Goal: Task Accomplishment & Management: Manage account settings

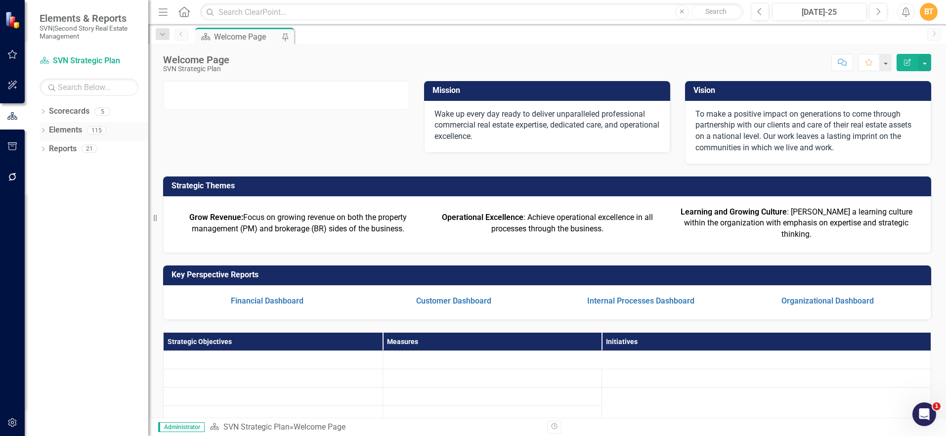
click at [54, 132] on link "Elements" at bounding box center [65, 130] width 33 height 11
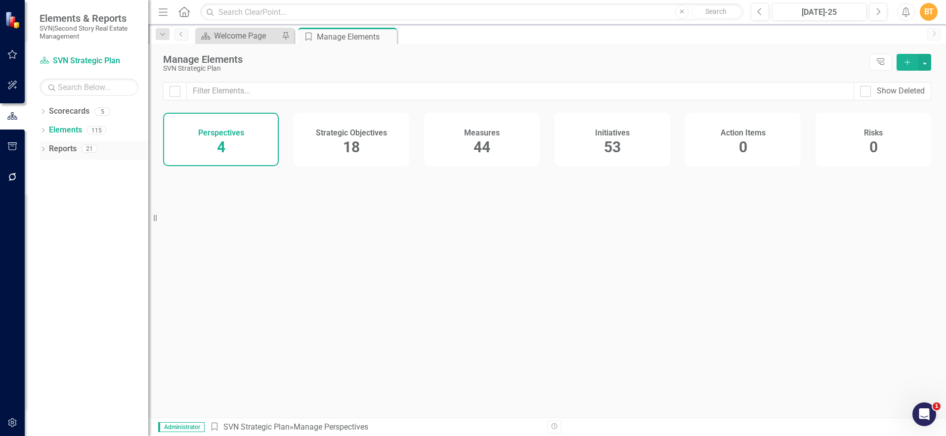
click at [65, 150] on link "Reports" at bounding box center [63, 148] width 28 height 11
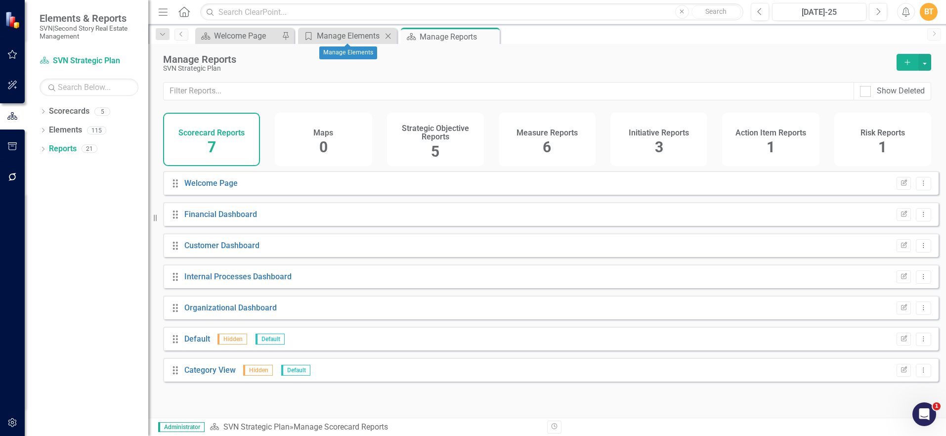
click at [387, 36] on icon at bounding box center [388, 35] width 5 height 5
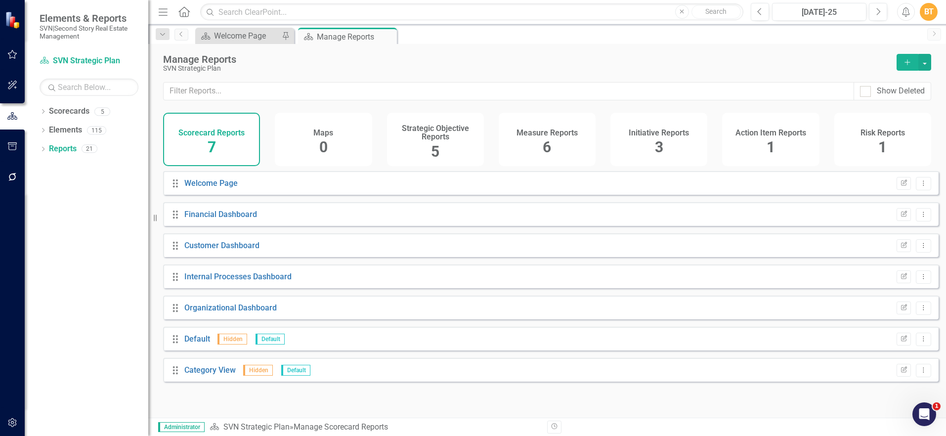
click at [648, 125] on div "Initiative Reports 3" at bounding box center [658, 139] width 97 height 53
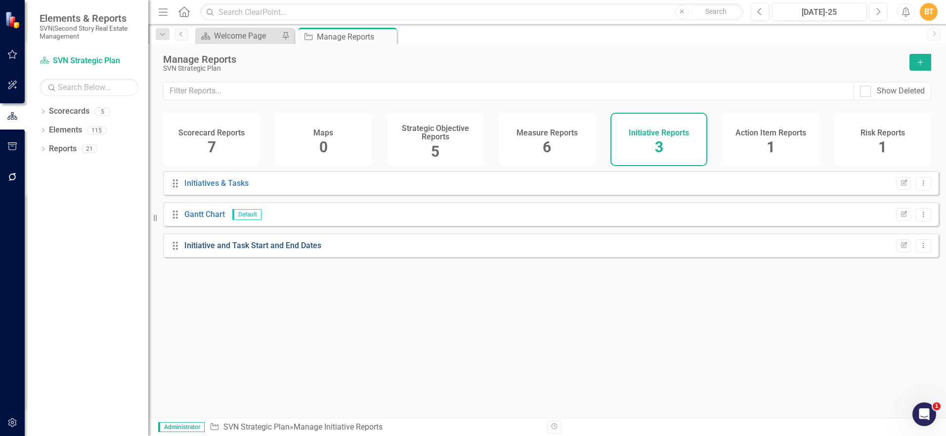
click at [257, 250] on link "Initiative and Task Start and End Dates" at bounding box center [252, 245] width 137 height 9
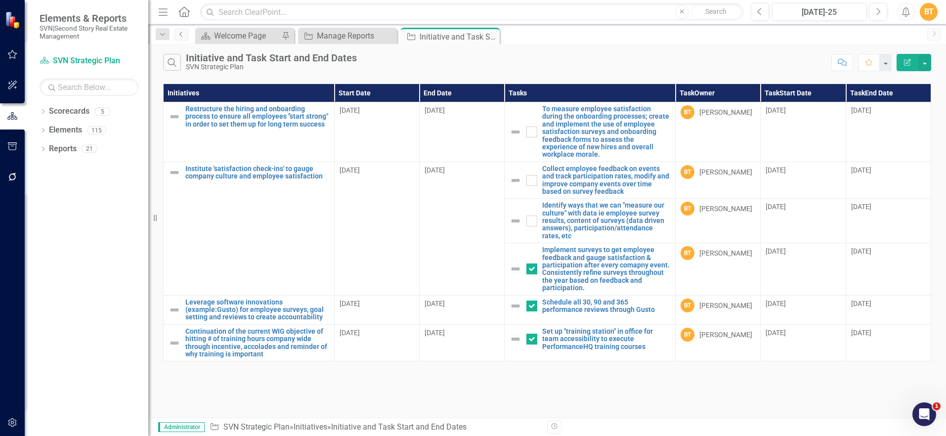
click at [181, 36] on icon at bounding box center [180, 34] width 2 height 5
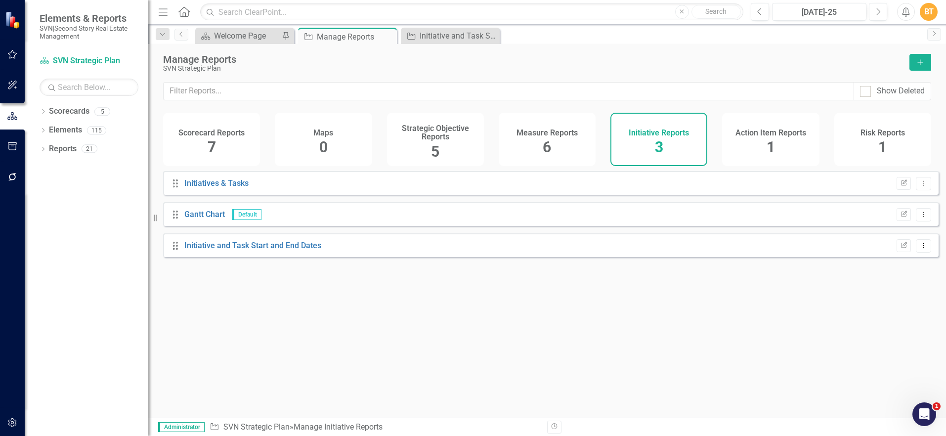
click at [668, 130] on h4 "Initiative Reports" at bounding box center [659, 133] width 60 height 9
click at [217, 188] on link "Initiatives & Tasks" at bounding box center [216, 182] width 64 height 9
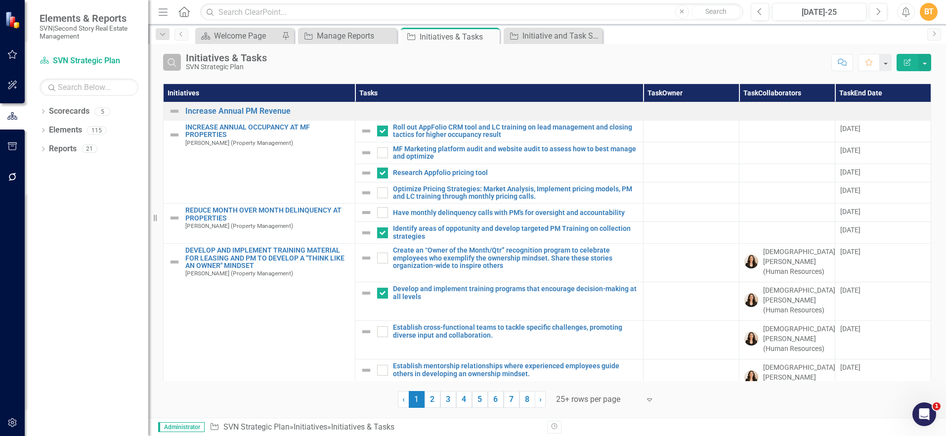
click at [168, 65] on icon "Search" at bounding box center [172, 62] width 11 height 9
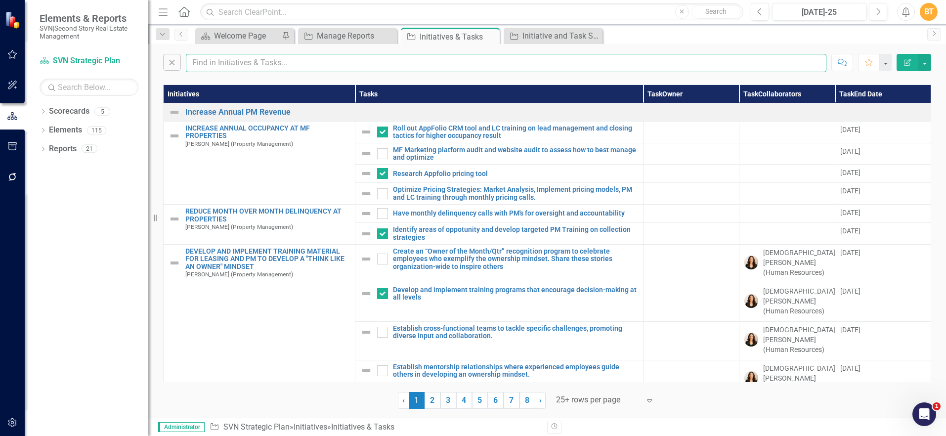
click at [371, 62] on input "text" at bounding box center [506, 63] width 641 height 18
type input "Kristen"
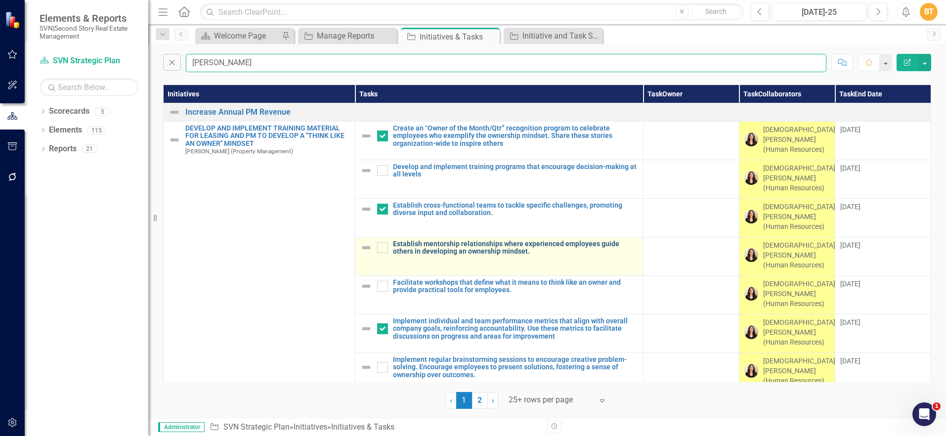
checkbox input "false"
checkbox input "true"
checkbox input "false"
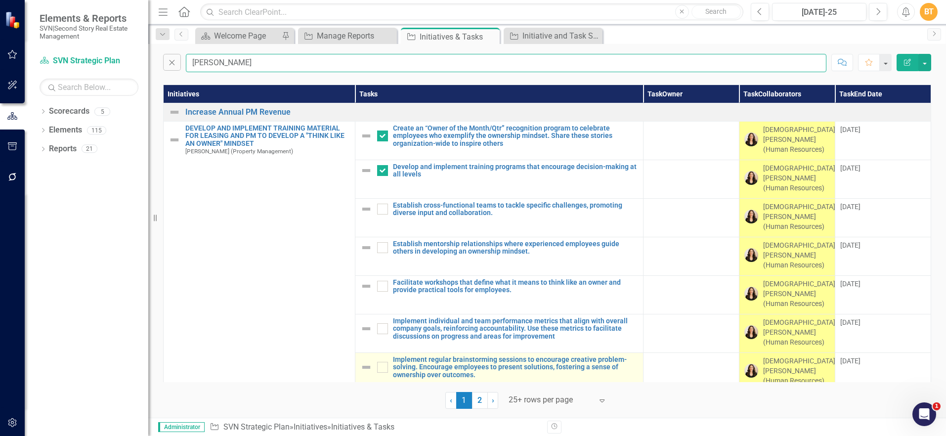
checkbox input "false"
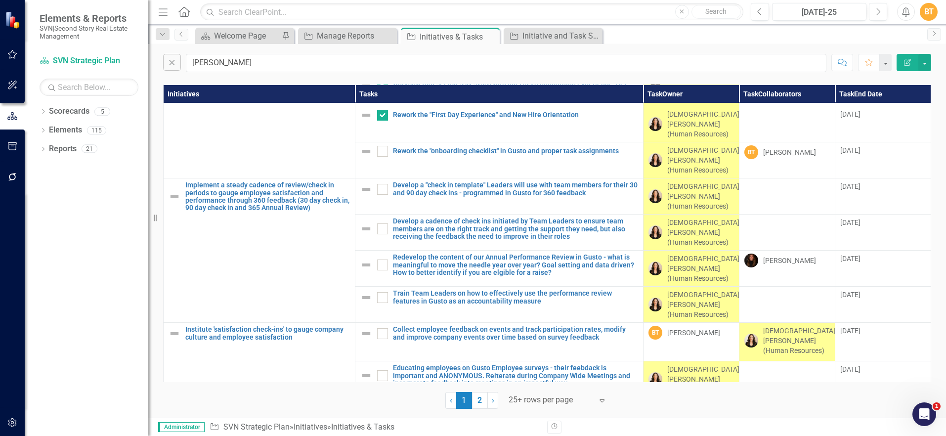
scroll to position [907, 0]
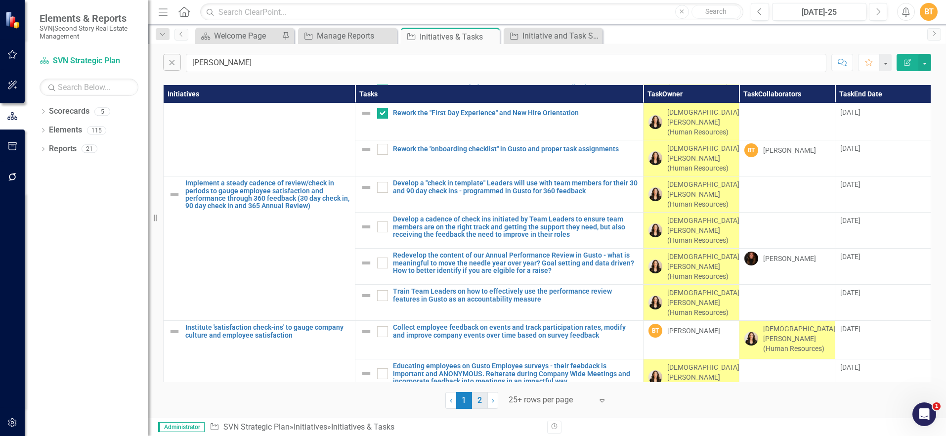
click at [479, 402] on link "2" at bounding box center [480, 400] width 16 height 17
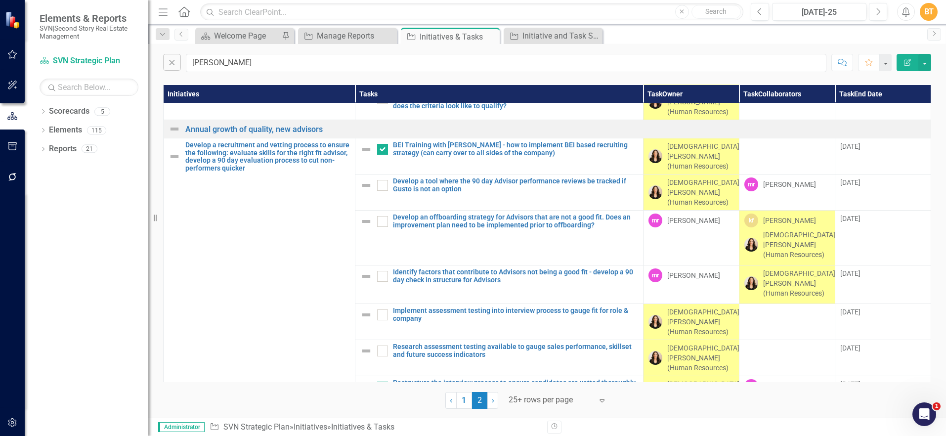
scroll to position [441, 0]
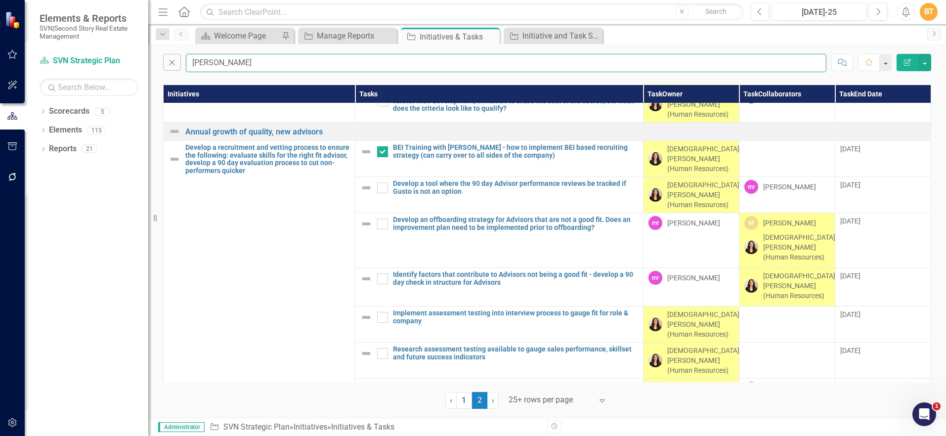
drag, startPoint x: 169, startPoint y: 62, endPoint x: 157, endPoint y: 62, distance: 12.4
click at [160, 62] on div "Close Kristen Comment Favorite Edit Report" at bounding box center [547, 60] width 798 height 33
type input "Kelly"
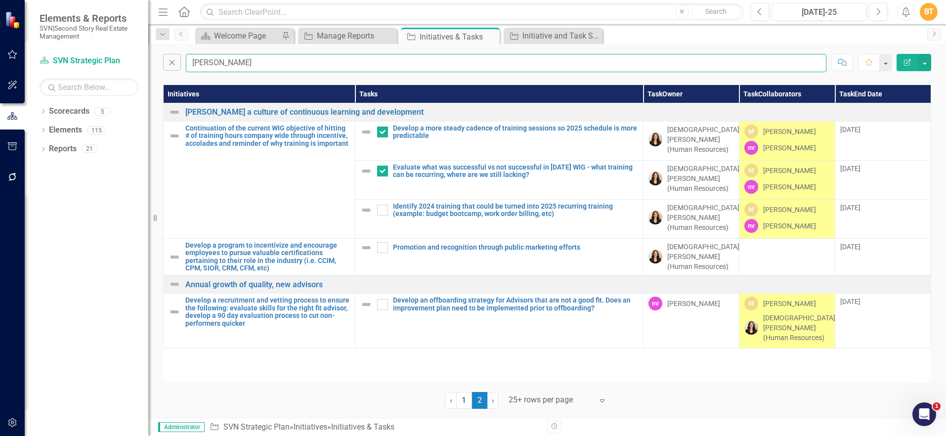
scroll to position [0, 0]
checkbox input "false"
click at [462, 399] on link "1" at bounding box center [464, 400] width 16 height 17
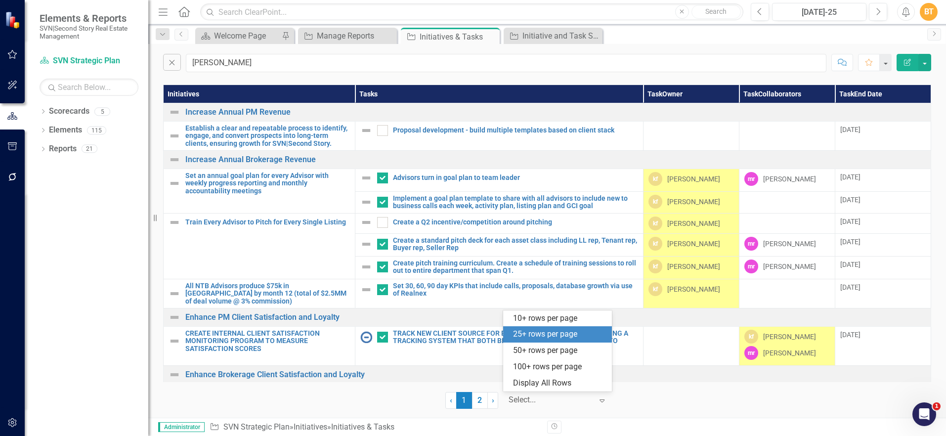
click at [533, 407] on div "Select..." at bounding box center [551, 399] width 94 height 17
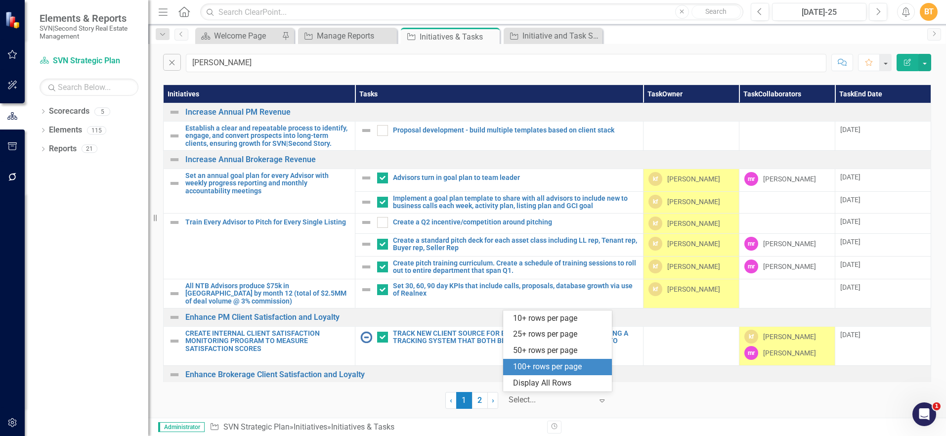
click at [544, 364] on div "100+ rows per page" at bounding box center [559, 366] width 93 height 11
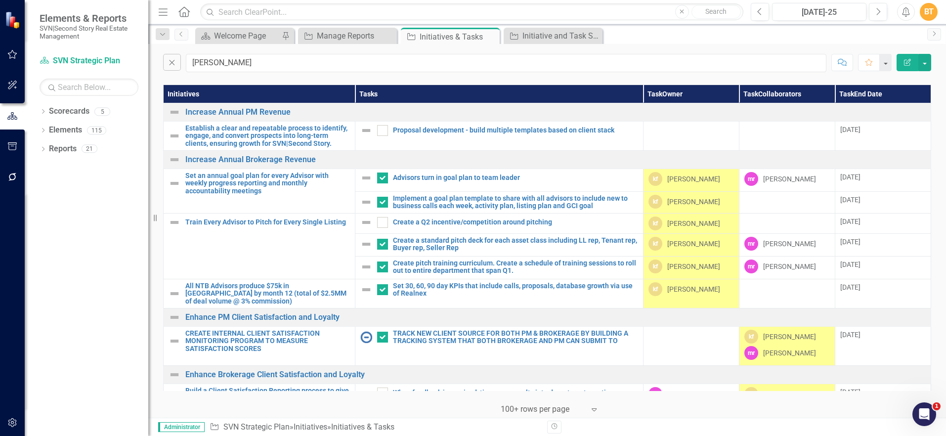
scroll to position [745, 0]
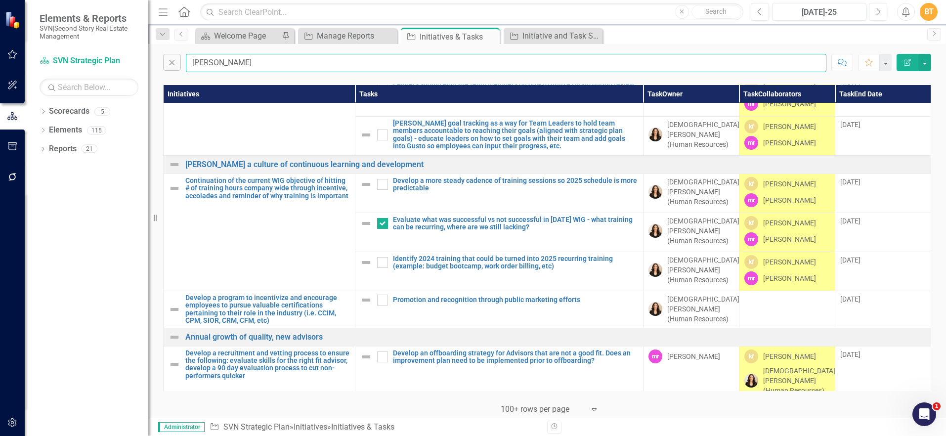
drag, startPoint x: 231, startPoint y: 63, endPoint x: 157, endPoint y: 49, distance: 75.0
click at [161, 50] on div "Close Kelly Comment Favorite Edit Report" at bounding box center [547, 60] width 798 height 33
type input "Tiffanie"
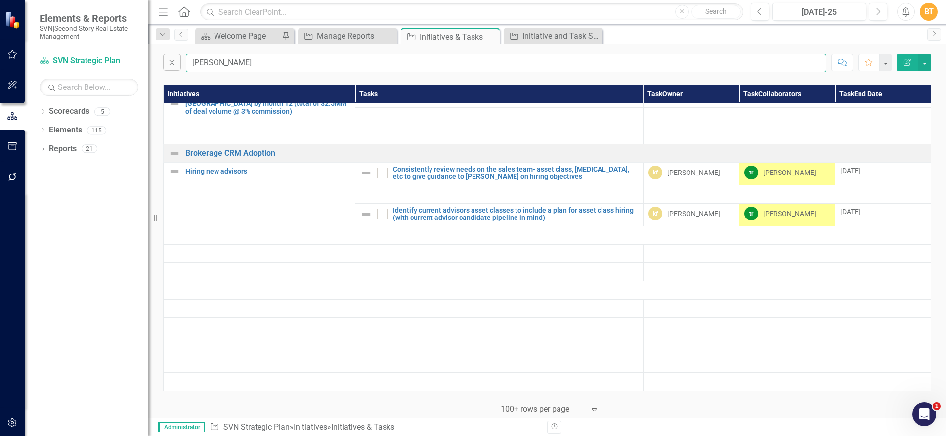
checkbox input "true"
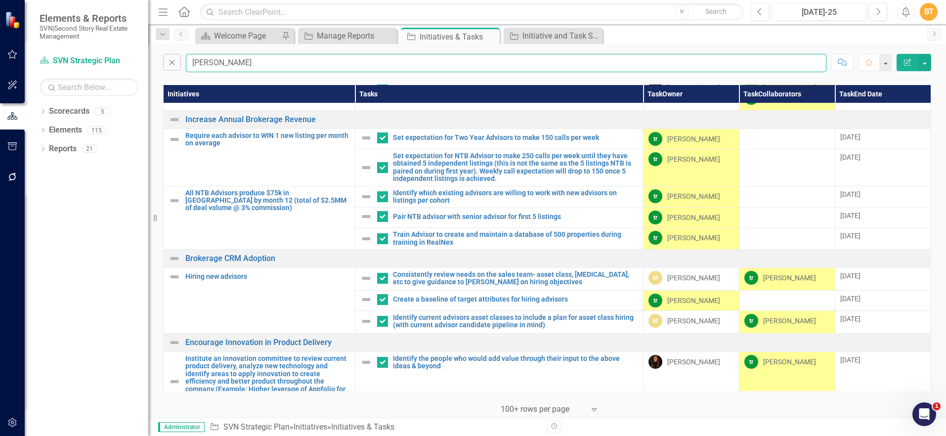
scroll to position [491, 0]
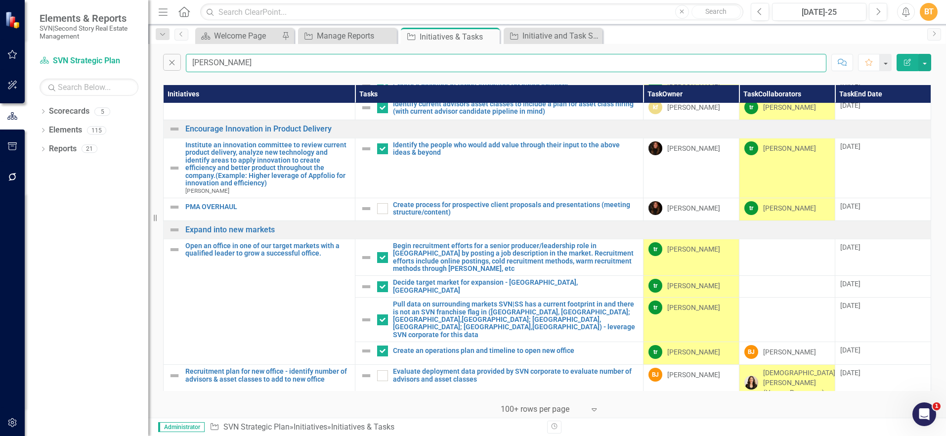
checkbox input "false"
drag, startPoint x: 238, startPoint y: 60, endPoint x: 142, endPoint y: 57, distance: 95.5
click at [143, 57] on div "Elements & Reports SVN|Second Story Real Estate Management Scorecard SVN Strate…" at bounding box center [473, 218] width 946 height 436
type input "bob"
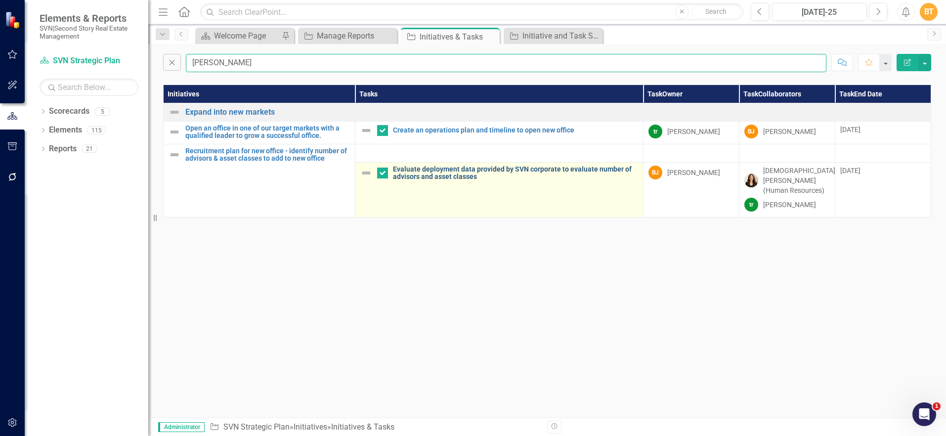
checkbox input "false"
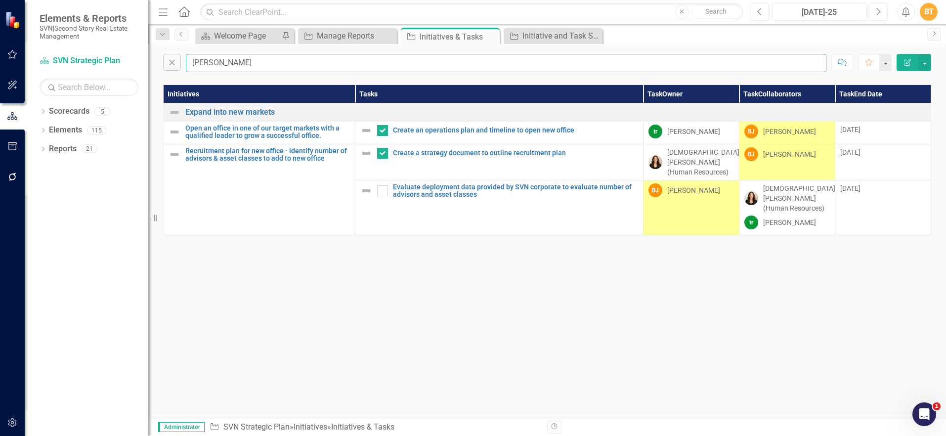
drag, startPoint x: 183, startPoint y: 61, endPoint x: 161, endPoint y: 60, distance: 22.8
click at [163, 61] on div "Close bob" at bounding box center [494, 63] width 663 height 18
type input "mason"
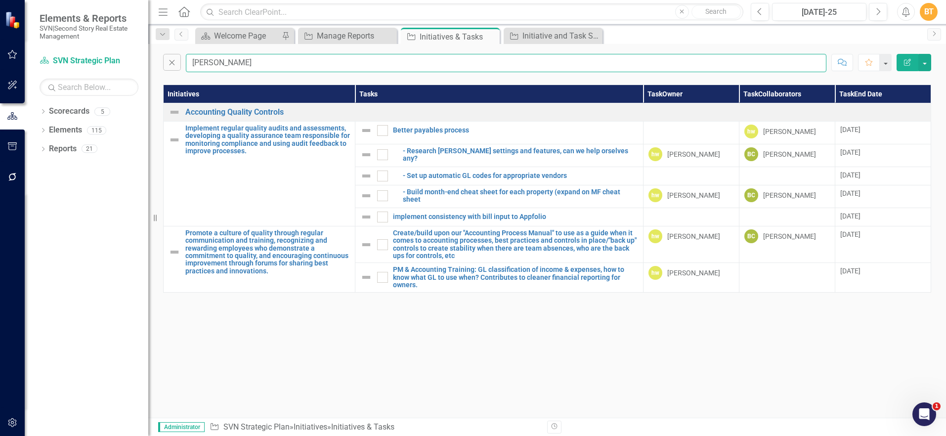
drag, startPoint x: 247, startPoint y: 61, endPoint x: 179, endPoint y: 49, distance: 68.8
click at [183, 50] on div "Close mason Comment Favorite Edit Report" at bounding box center [547, 60] width 798 height 33
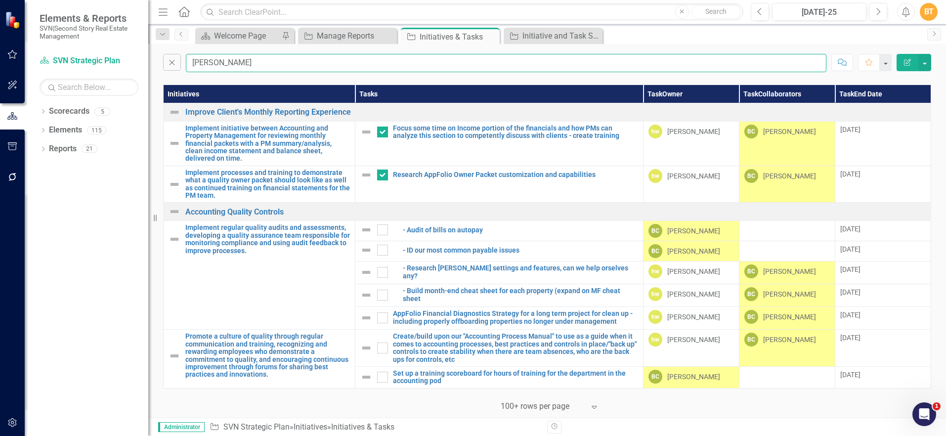
drag, startPoint x: 227, startPoint y: 59, endPoint x: 135, endPoint y: 44, distance: 93.2
click at [131, 51] on div "Elements & Reports SVN|Second Story Real Estate Management Scorecard SVN Strate…" at bounding box center [473, 218] width 946 height 436
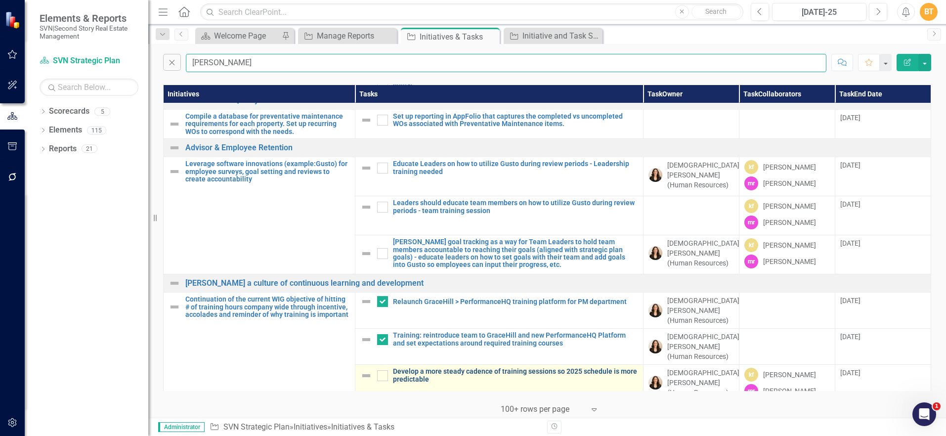
scroll to position [766, 0]
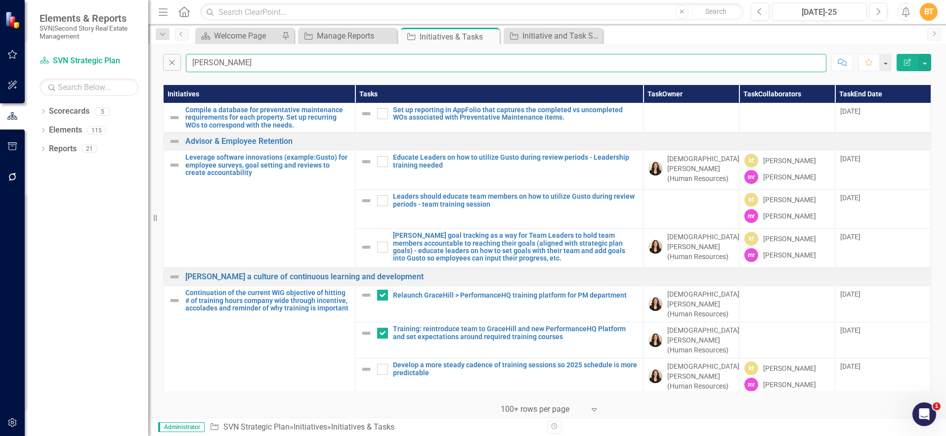
type input "Nate"
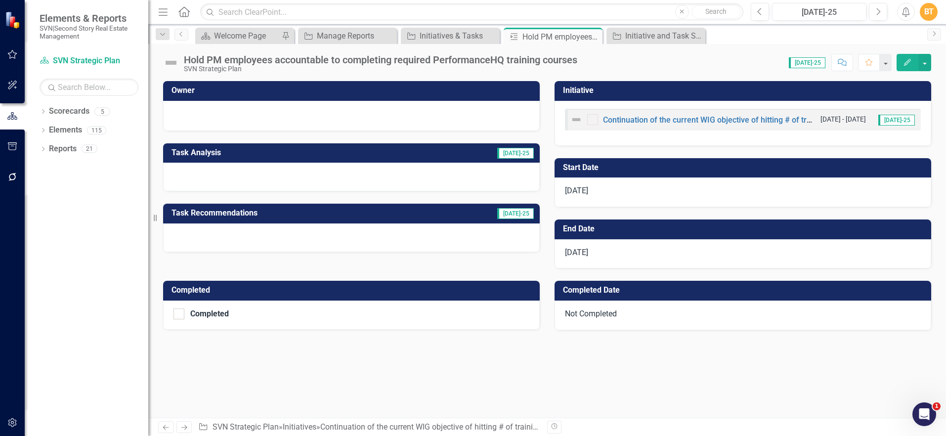
click at [335, 116] on div at bounding box center [351, 115] width 356 height 12
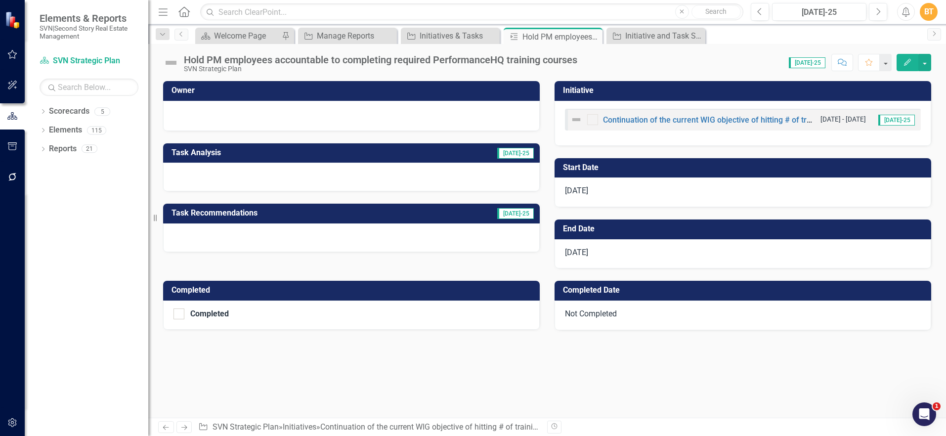
click at [335, 116] on div at bounding box center [351, 115] width 356 height 12
click at [307, 94] on td "Owner" at bounding box center [353, 92] width 363 height 16
click at [307, 94] on h3 "Owner" at bounding box center [353, 90] width 363 height 9
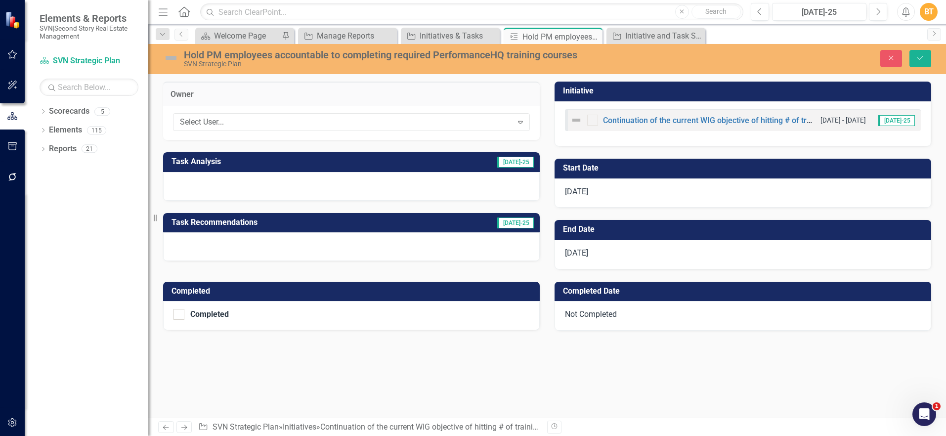
click at [307, 94] on h3 "Owner" at bounding box center [352, 94] width 362 height 9
click at [245, 127] on div "Select User..." at bounding box center [346, 122] width 333 height 11
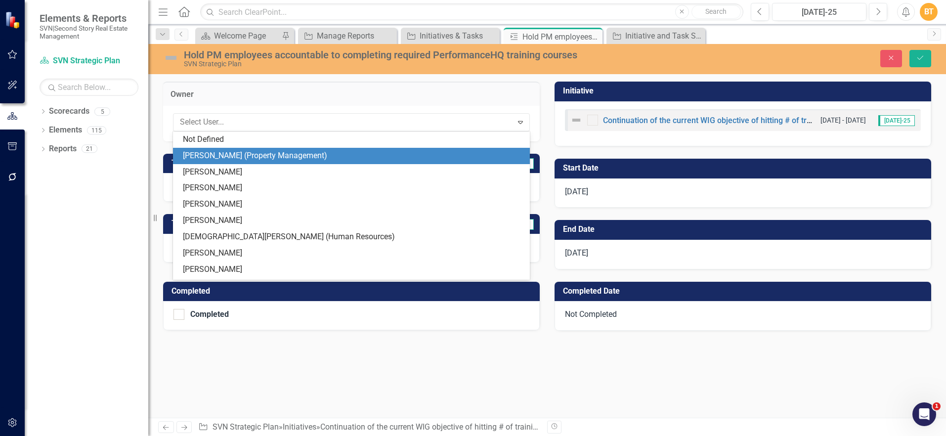
click at [239, 153] on div "[PERSON_NAME] (Property Management)" at bounding box center [353, 155] width 341 height 11
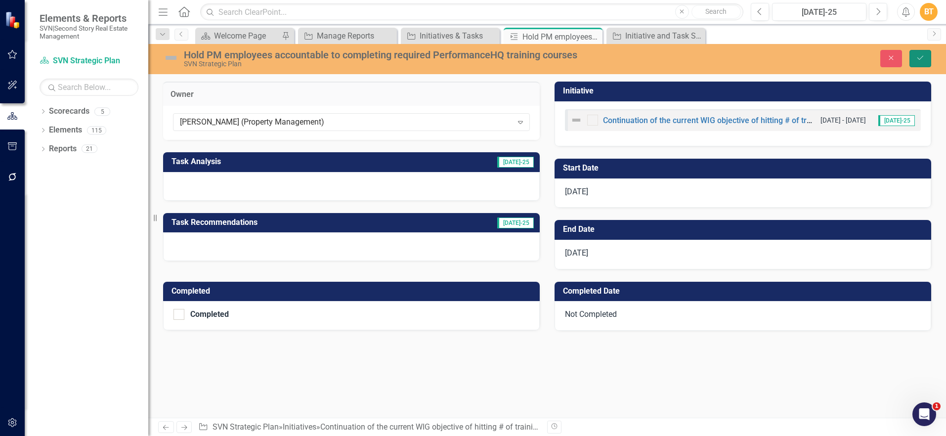
click at [914, 55] on button "Save" at bounding box center [920, 58] width 22 height 17
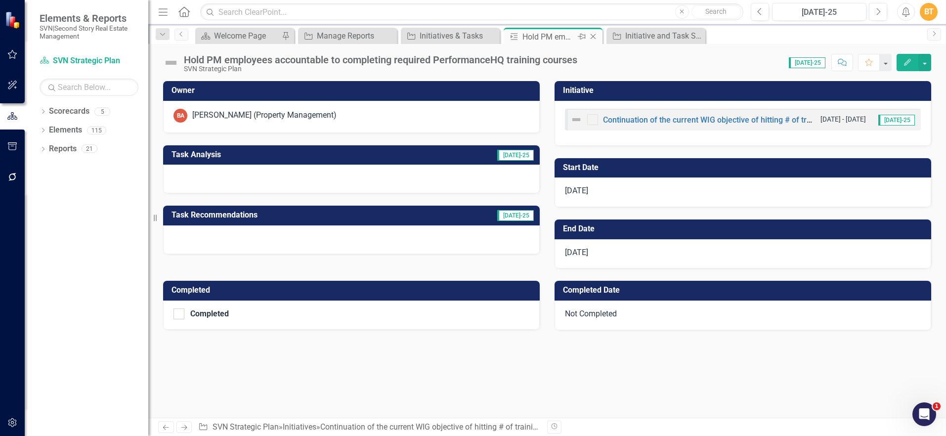
click at [593, 37] on icon at bounding box center [593, 36] width 5 height 5
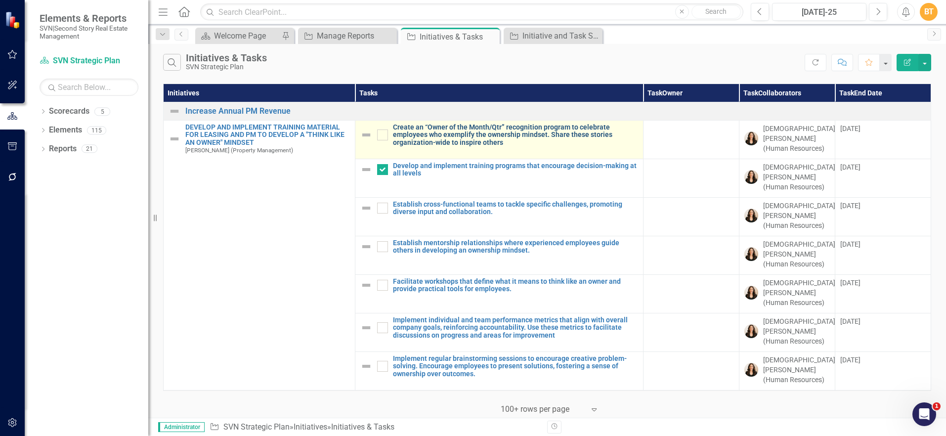
click at [462, 138] on link "Create an “Owner of the Month/Qtr” recognition program to celebrate employees w…" at bounding box center [515, 135] width 245 height 23
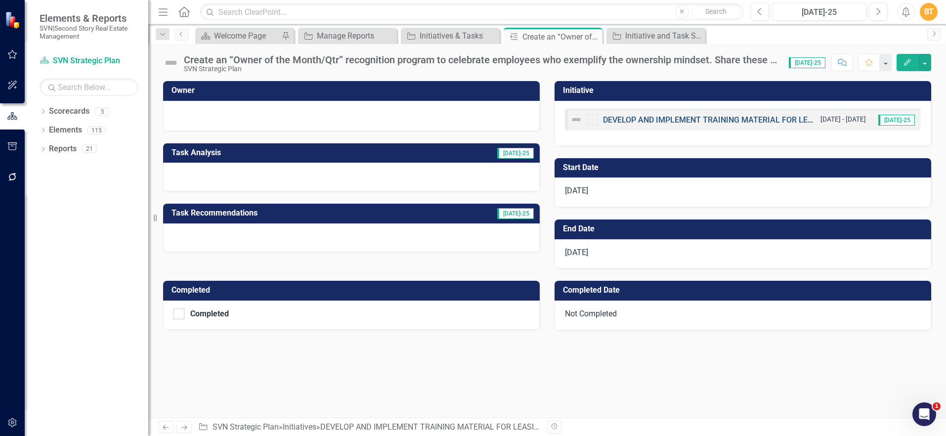
click at [653, 118] on link "DEVELOP AND IMPLEMENT TRAINING MATERIAL FOR LEASING AND PM TO DEVELOP A "THINK …" at bounding box center [823, 119] width 441 height 9
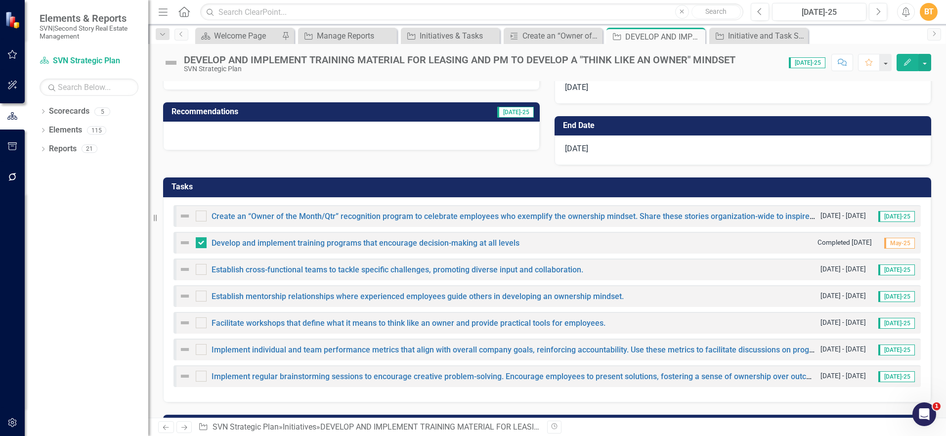
scroll to position [172, 0]
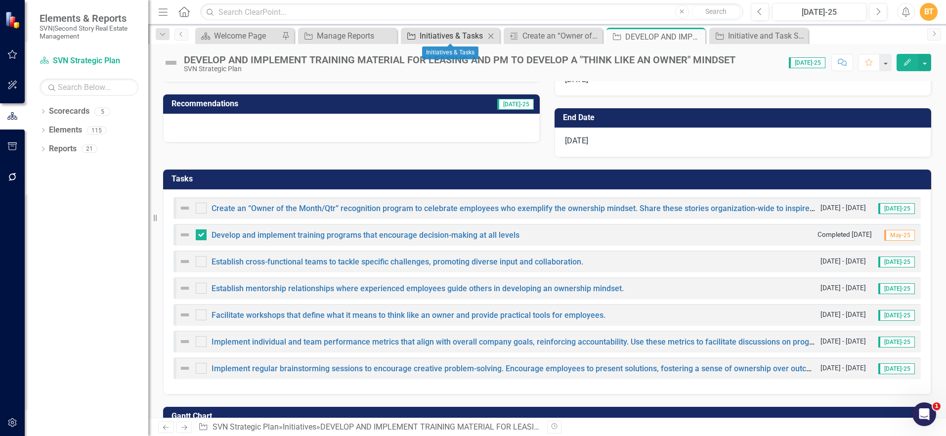
click at [463, 37] on div "Initiatives & Tasks" at bounding box center [452, 36] width 65 height 12
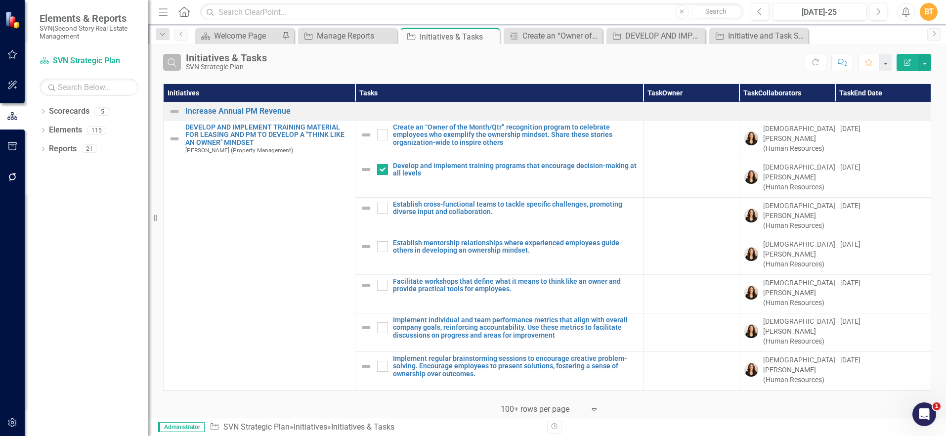
click at [174, 61] on icon "button" at bounding box center [172, 62] width 8 height 8
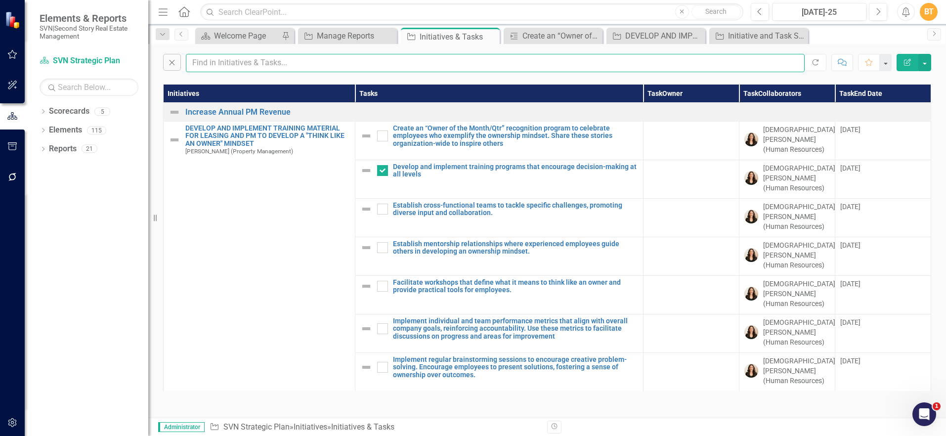
click at [285, 68] on input "text" at bounding box center [495, 63] width 619 height 18
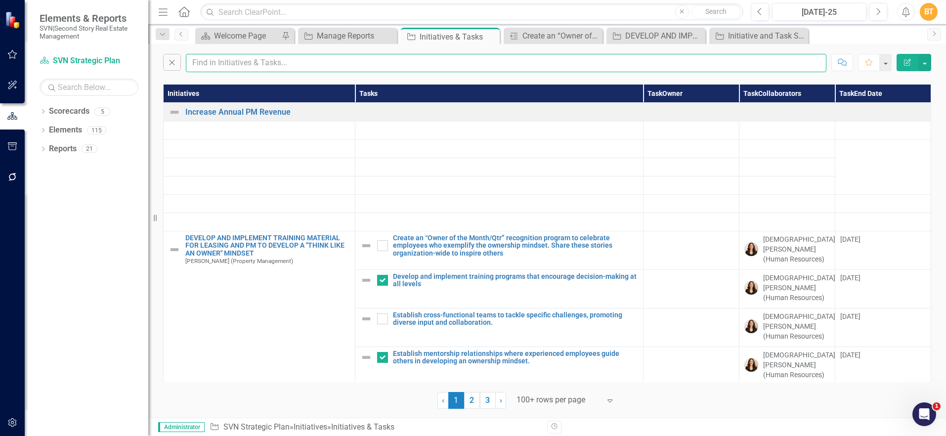
type input "B"
checkbox input "false"
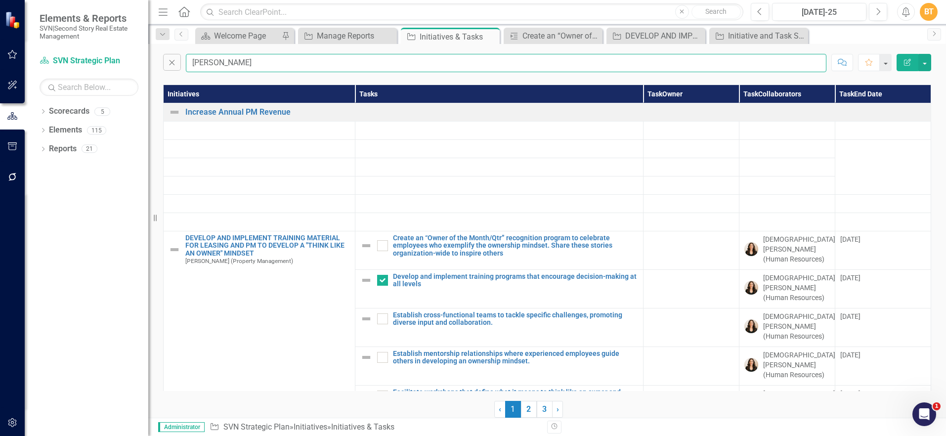
click at [315, 66] on input "Briana" at bounding box center [506, 63] width 641 height 18
type input "Briana"
click at [493, 36] on icon "Close" at bounding box center [490, 37] width 10 height 8
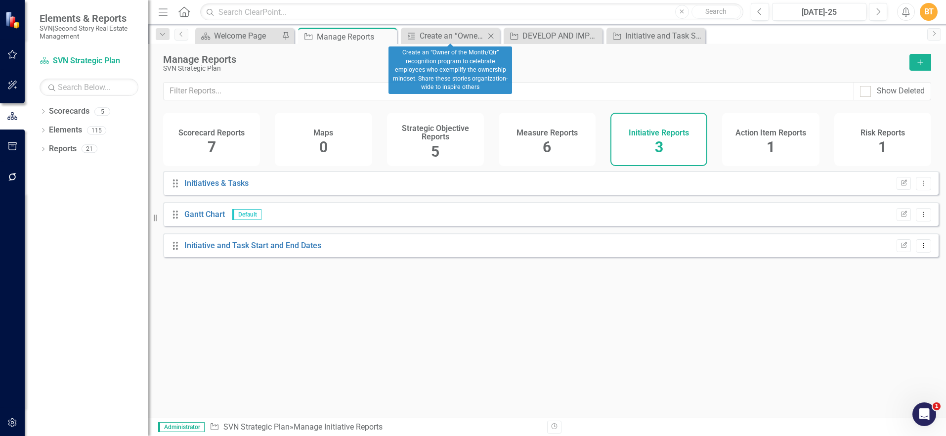
click at [487, 38] on icon "Close" at bounding box center [491, 36] width 10 height 8
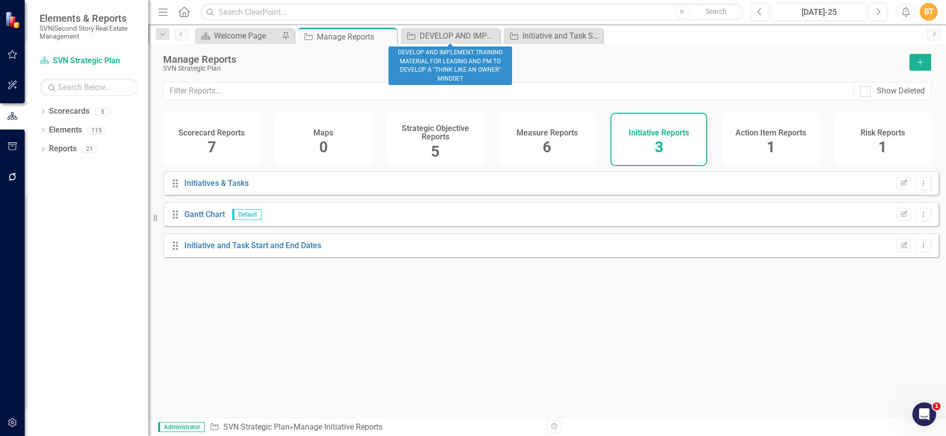
click at [0, 0] on icon "Close" at bounding box center [0, 0] width 0 height 0
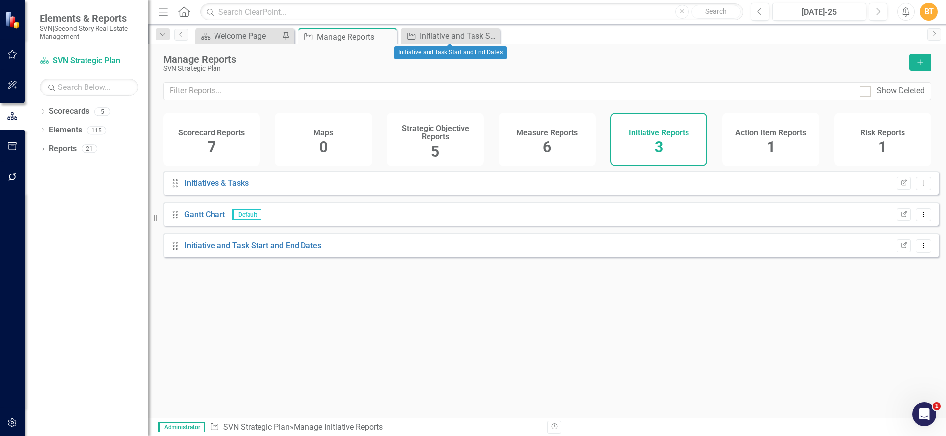
click at [0, 0] on icon "Close" at bounding box center [0, 0] width 0 height 0
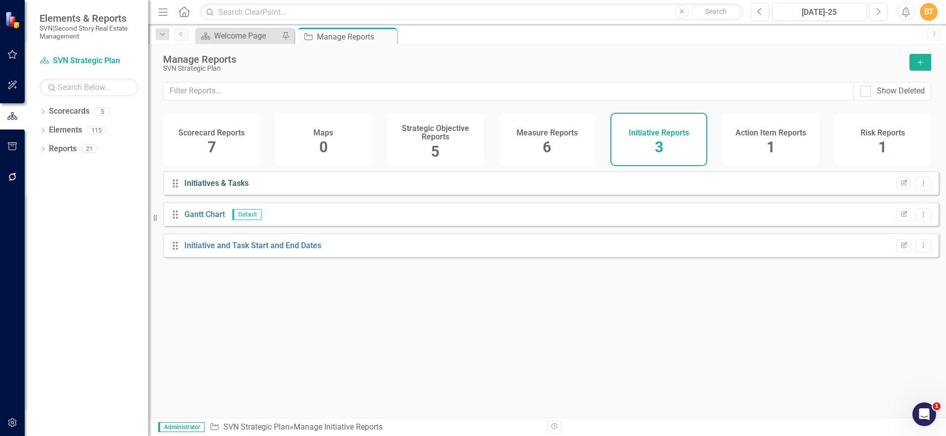
click at [206, 188] on link "Initiatives & Tasks" at bounding box center [216, 182] width 64 height 9
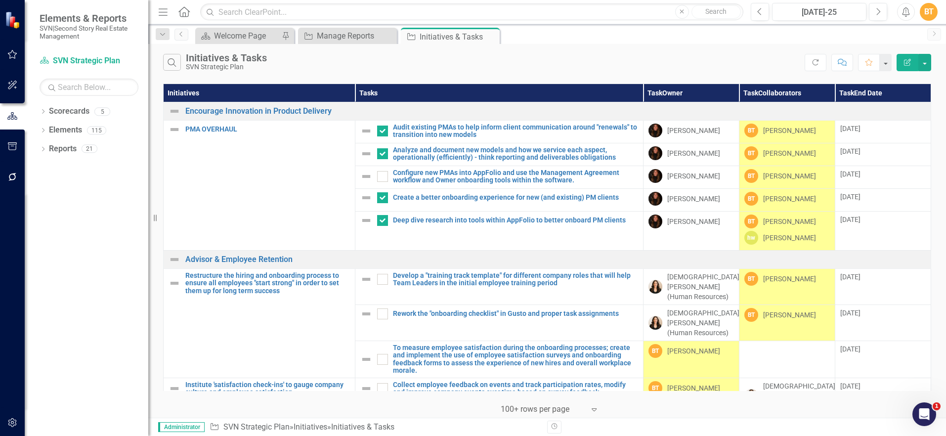
click at [158, 63] on div "Search Initiatives & Tasks SVN Strategic Plan Refresh Comment Favorite Edit Rep…" at bounding box center [547, 60] width 798 height 32
click at [167, 64] on icon "Search" at bounding box center [172, 62] width 11 height 9
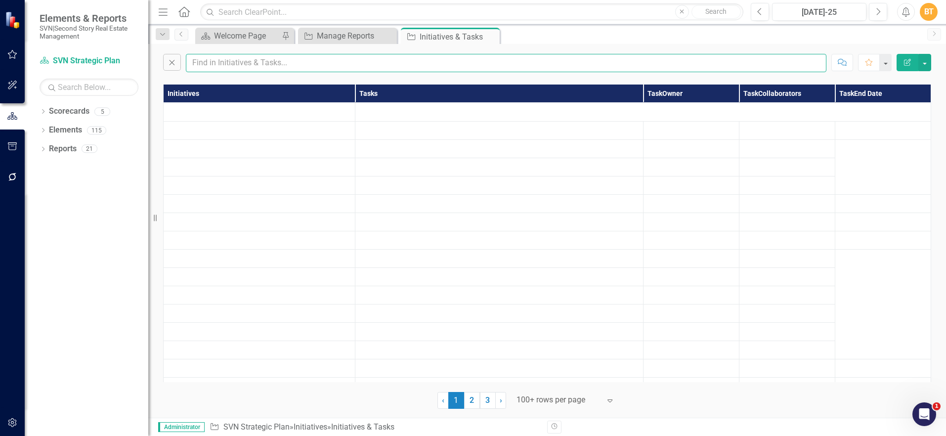
click at [271, 66] on input "text" at bounding box center [506, 63] width 641 height 18
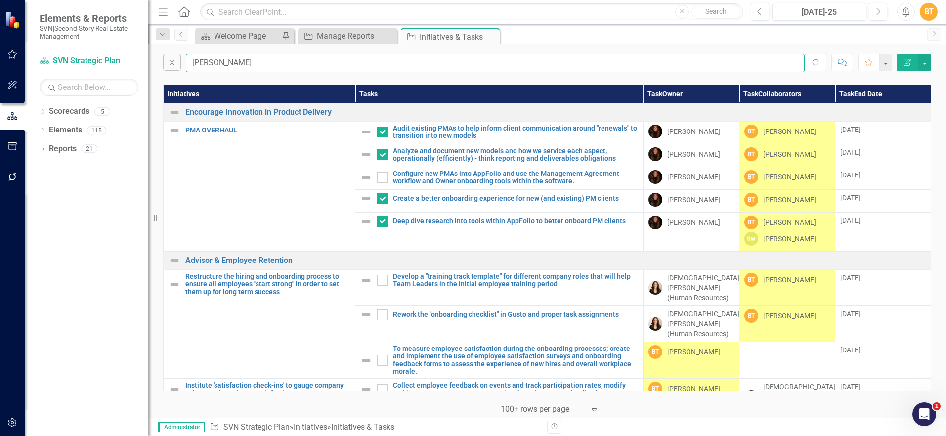
type input "Briana"
click at [525, 405] on div at bounding box center [543, 409] width 84 height 13
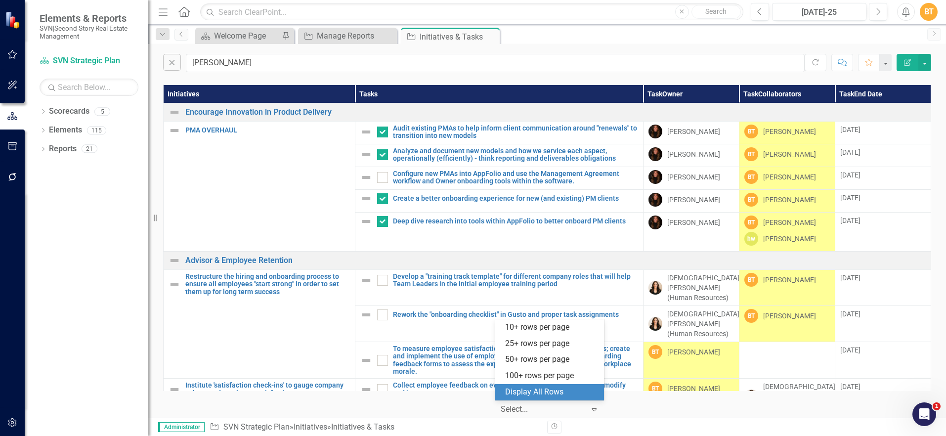
click at [529, 390] on div "Display All Rows" at bounding box center [551, 392] width 93 height 11
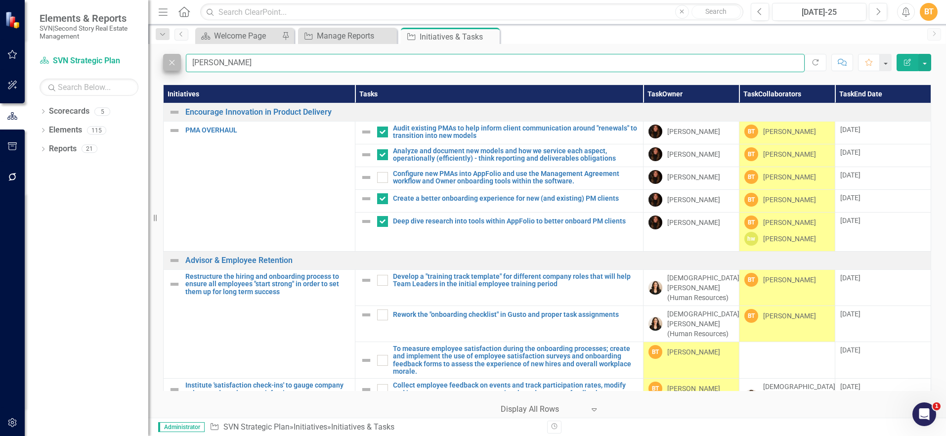
drag, startPoint x: 227, startPoint y: 60, endPoint x: 175, endPoint y: 55, distance: 51.7
click at [183, 55] on div "Close Briana" at bounding box center [484, 63] width 642 height 18
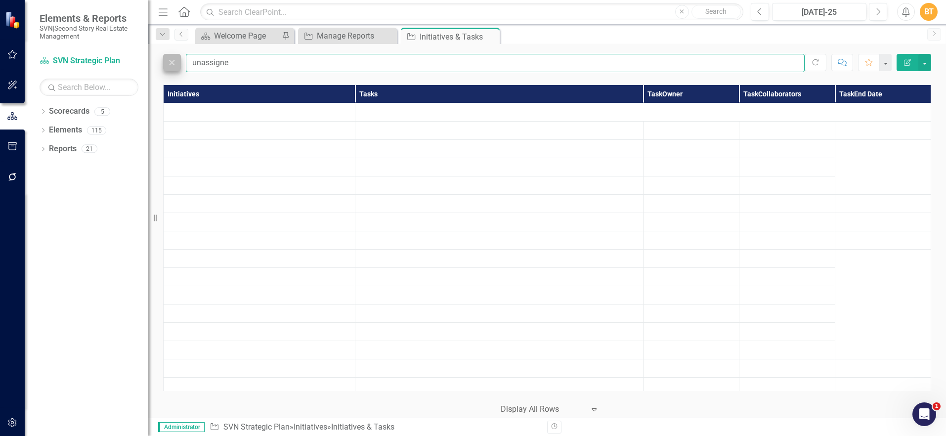
type input "unassigned"
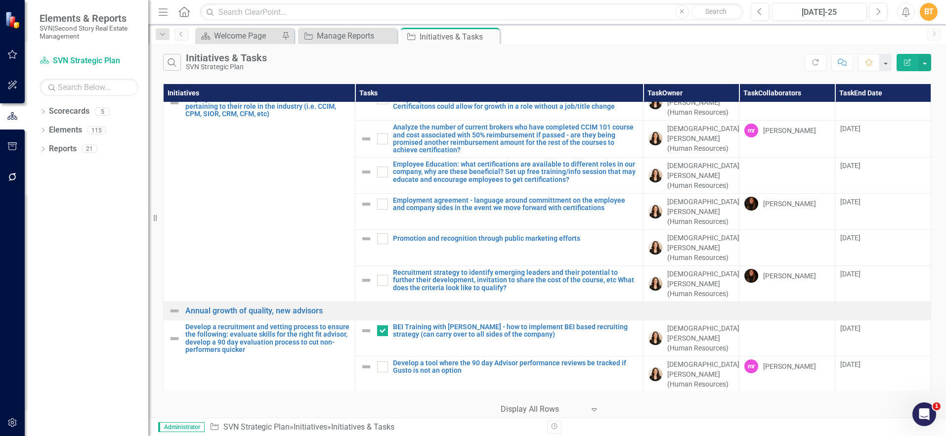
scroll to position [5999, 0]
